Goal: Transaction & Acquisition: Obtain resource

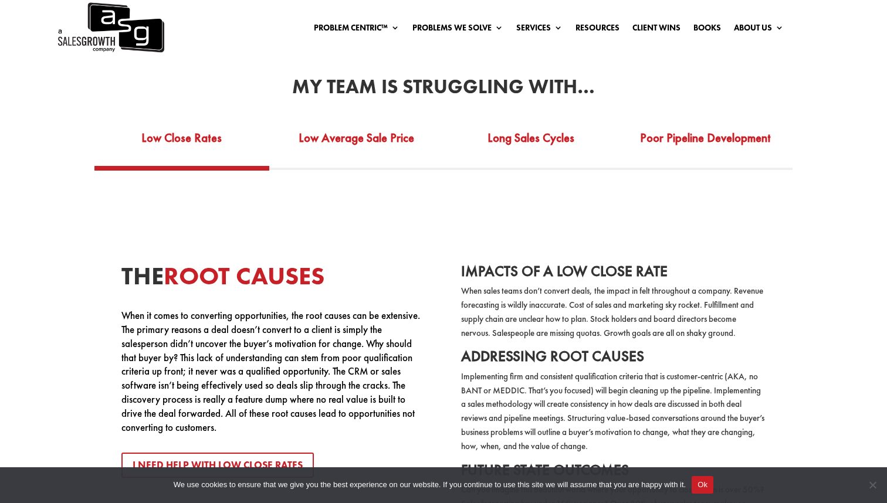
scroll to position [2263, 0]
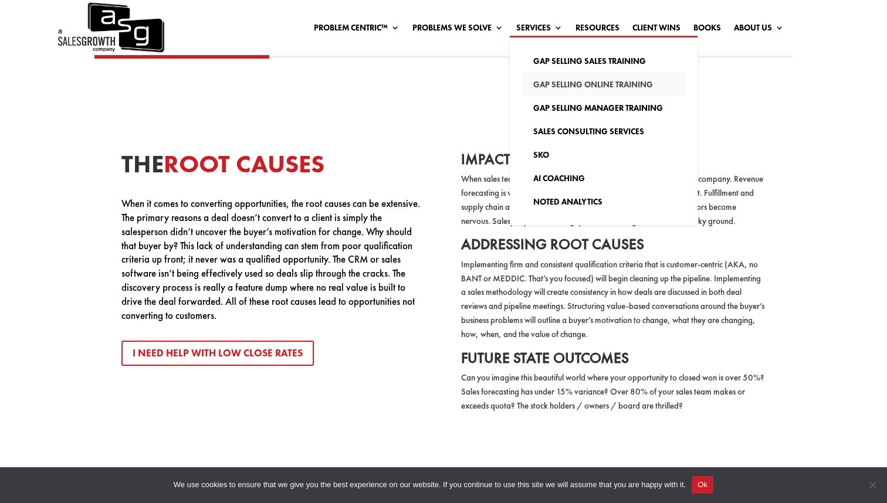
click at [557, 91] on link "Gap Selling Online Training" at bounding box center [604, 84] width 164 height 23
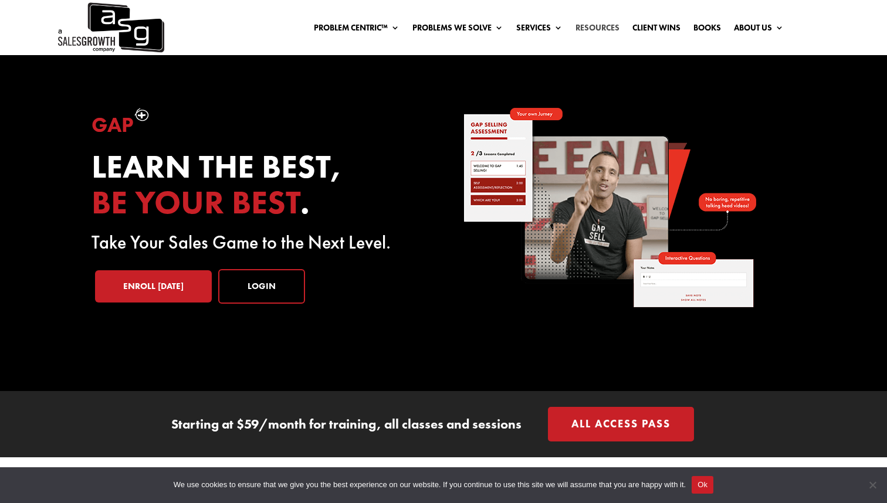
click at [594, 28] on link "Resources" at bounding box center [598, 29] width 44 height 13
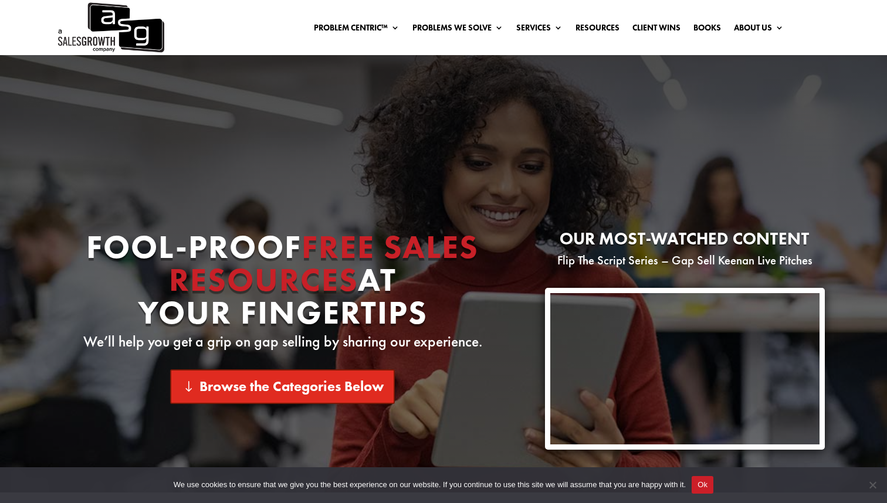
click at [356, 377] on link "Browse the Categories Below" at bounding box center [282, 387] width 225 height 35
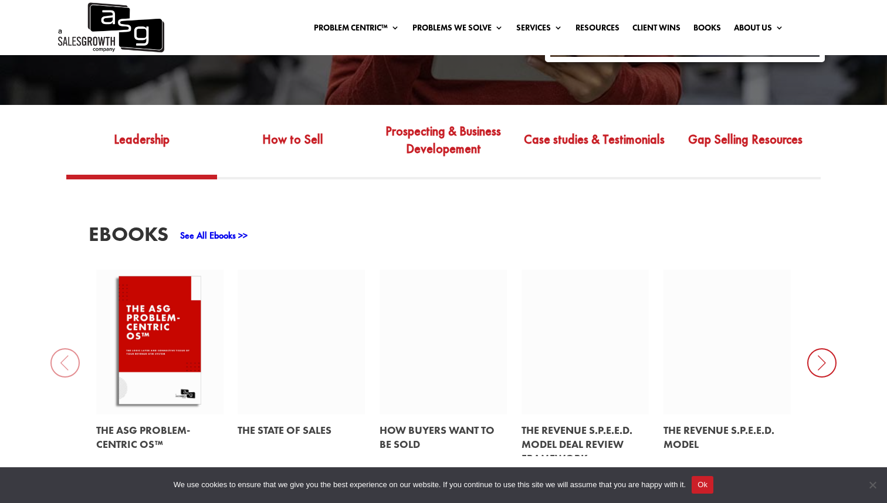
scroll to position [437, 0]
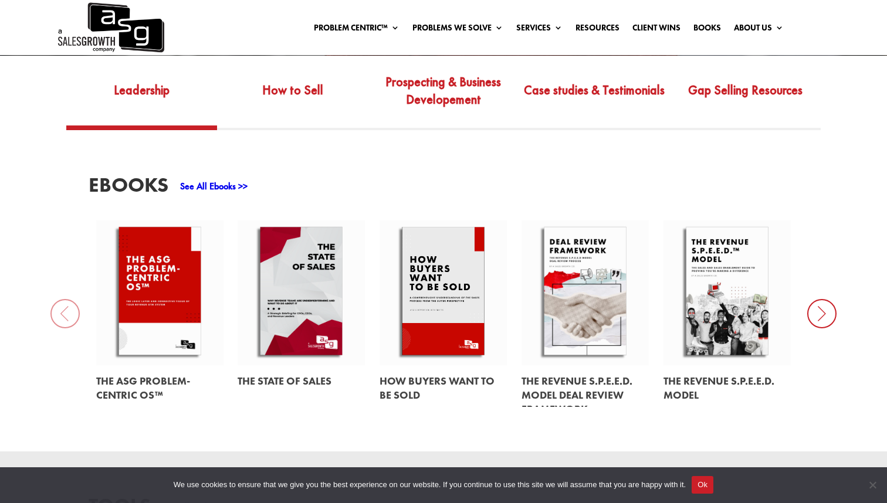
click at [813, 315] on icon at bounding box center [821, 313] width 29 height 29
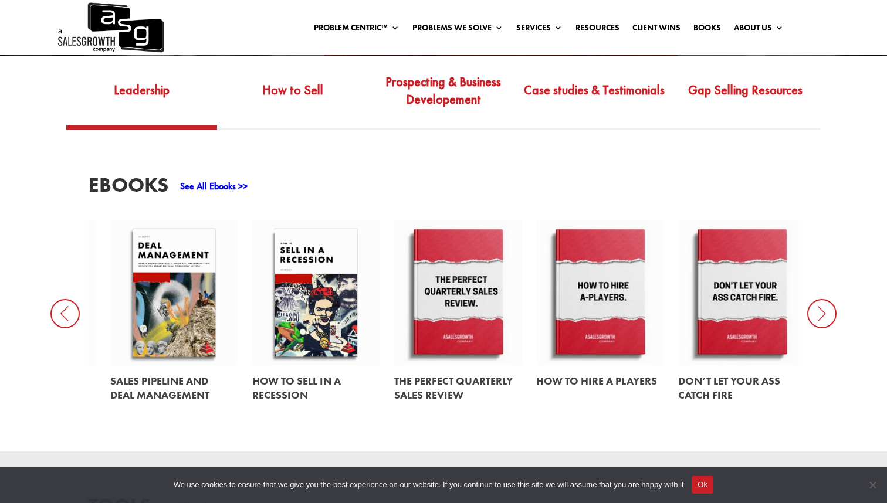
click at [813, 315] on icon at bounding box center [821, 313] width 29 height 29
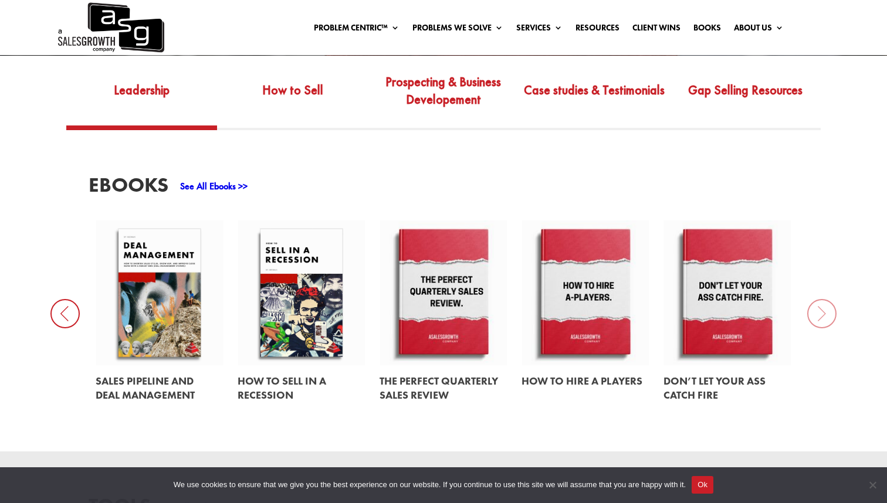
click at [813, 315] on div "EBooks See All Ebooks >> The ASG Problem-Centric OS™ The State of Sales How Buy…" at bounding box center [443, 290] width 887 height 321
click at [759, 97] on link "Gap Selling Resources" at bounding box center [745, 99] width 151 height 54
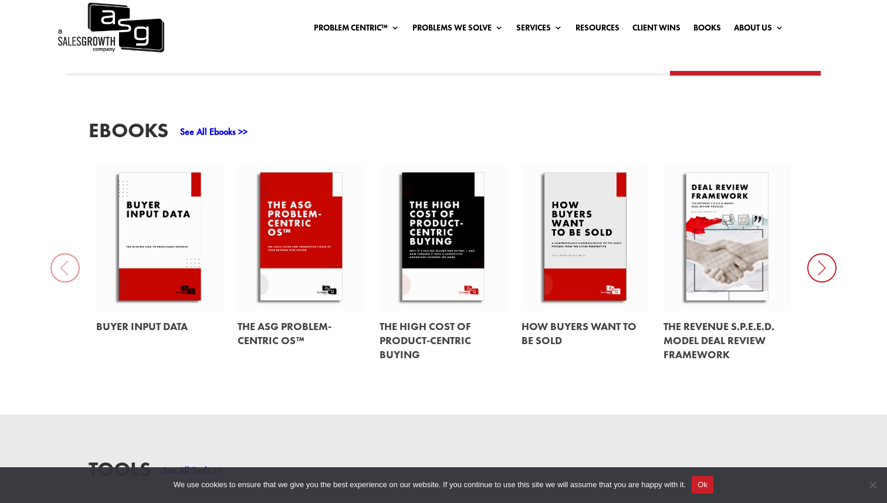
scroll to position [491, 0]
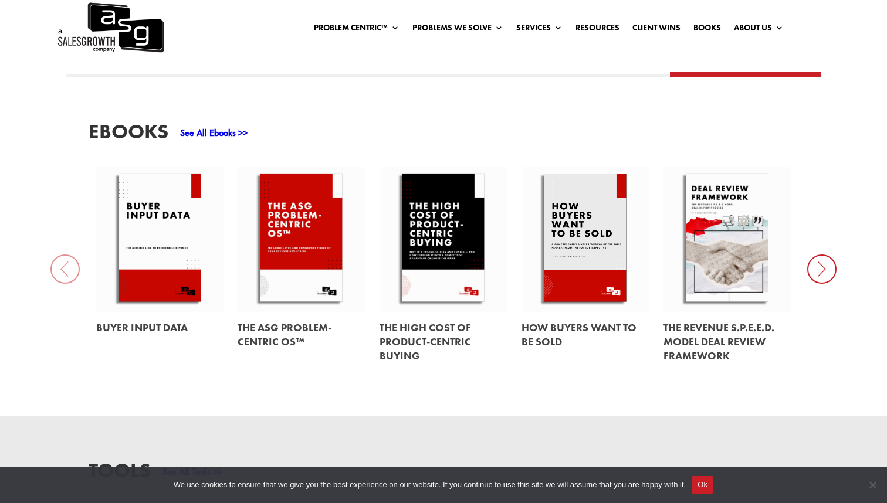
click at [816, 269] on icon at bounding box center [821, 269] width 29 height 29
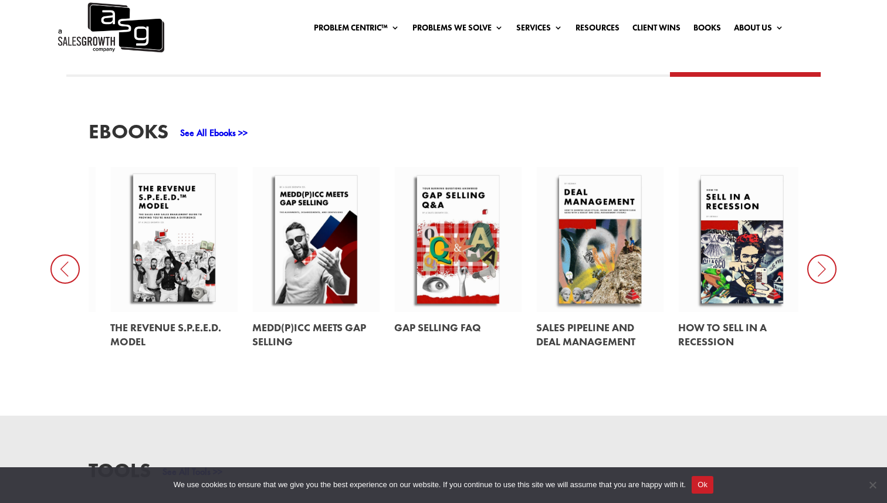
click at [60, 263] on icon at bounding box center [64, 269] width 29 height 29
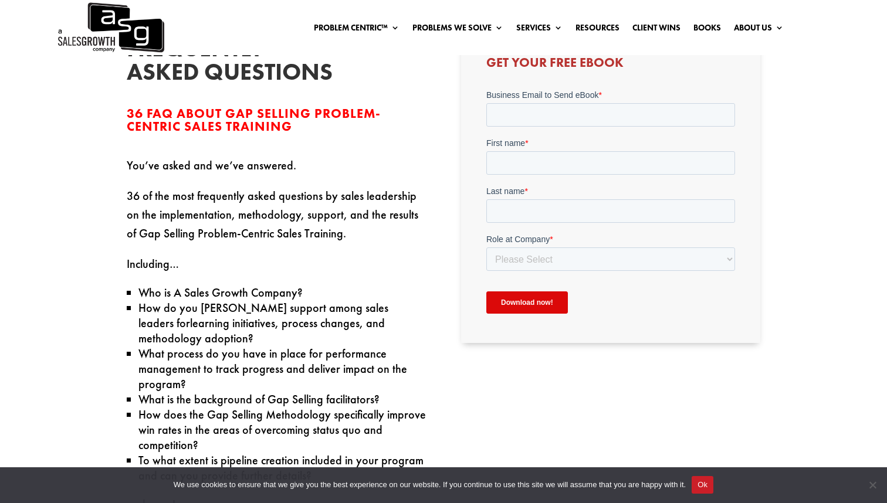
scroll to position [333, 0]
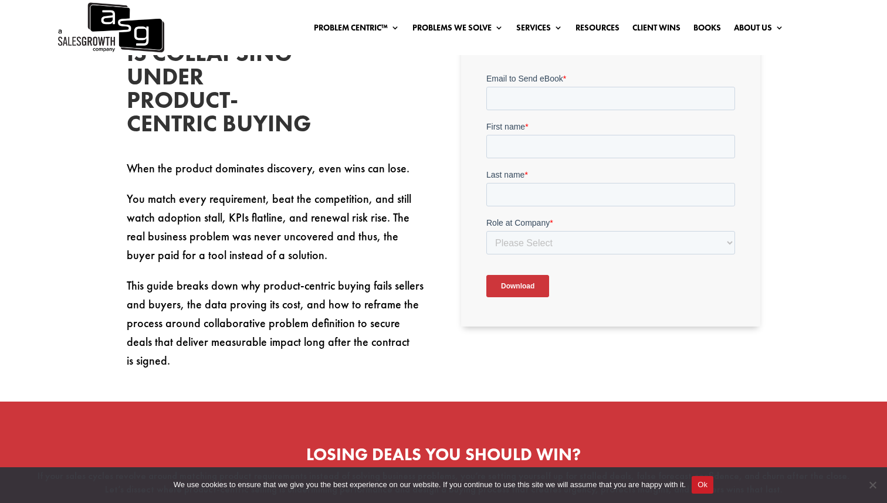
scroll to position [380, 0]
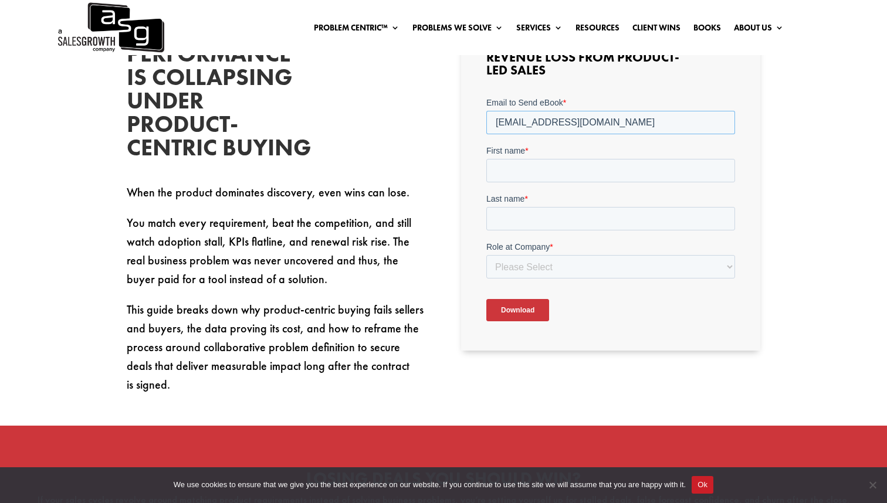
type input "ekrik25@gmail.com"
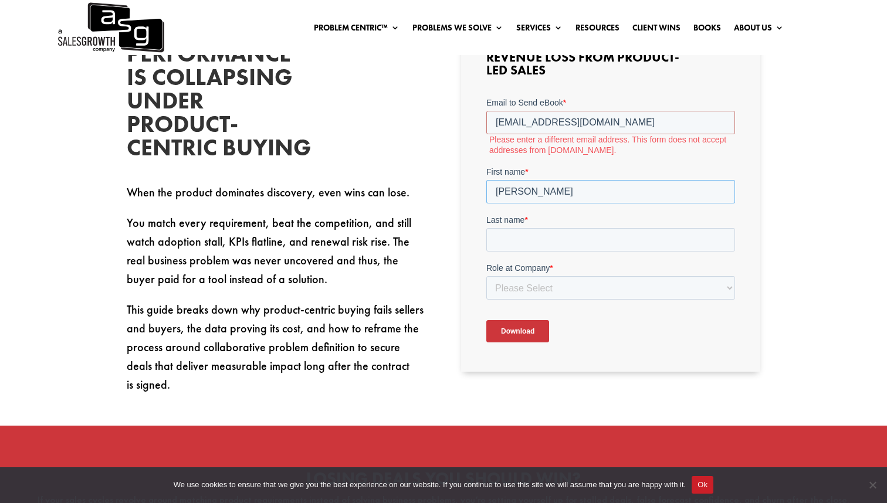
type input "Edward"
drag, startPoint x: 586, startPoint y: 120, endPoint x: 474, endPoint y: 124, distance: 112.2
click at [486, 124] on html "Email to Send eBook * ekrik25@gmail.com Please enter a different email address.…" at bounding box center [610, 230] width 249 height 266
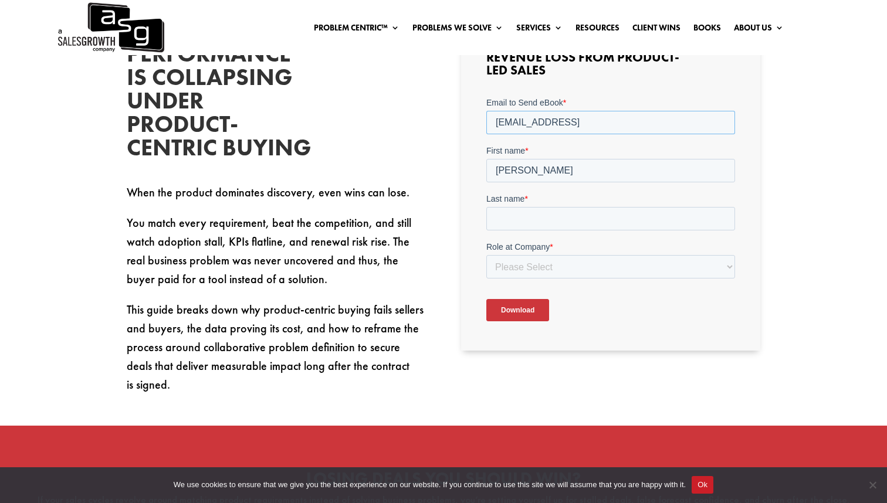
type input "ekrikoriaan@lace.ai"
type input "Krikorian"
select select "Individual Contributor (AE, SDR, CSM, etc)"
click at [539, 314] on input "Download" at bounding box center [517, 310] width 63 height 22
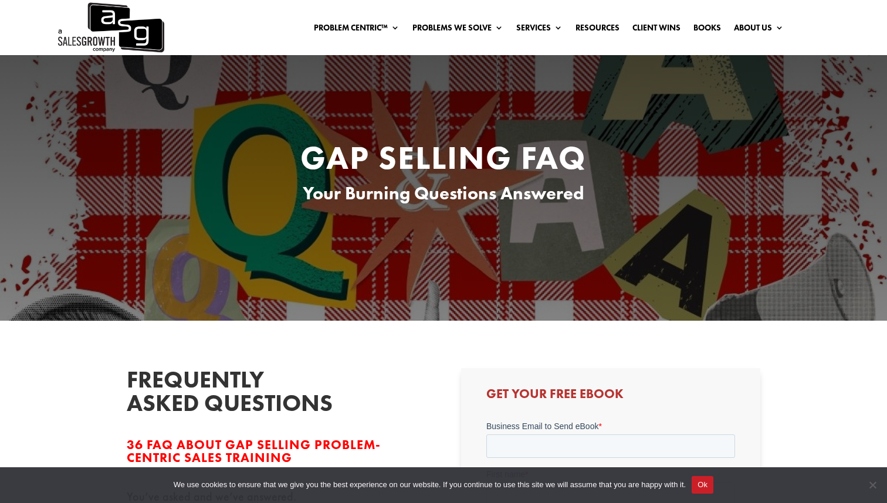
scroll to position [333, 0]
